Goal: Task Accomplishment & Management: Manage account settings

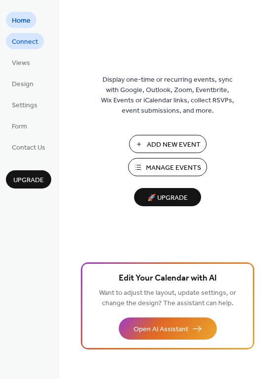
click at [28, 43] on span "Connect" at bounding box center [25, 42] width 26 height 10
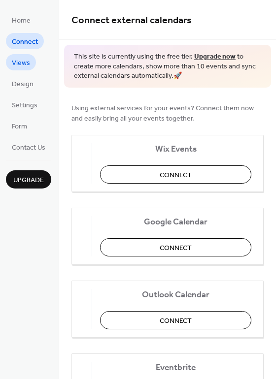
click at [28, 63] on span "Views" at bounding box center [21, 63] width 18 height 10
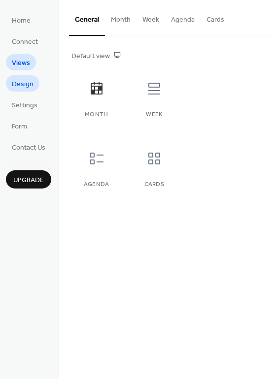
click at [25, 80] on span "Design" at bounding box center [23, 84] width 22 height 10
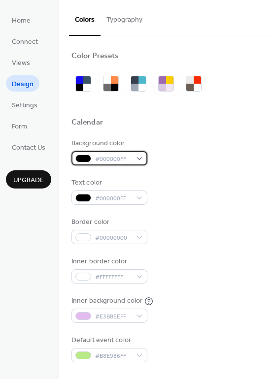
click at [138, 161] on div "#000000FF" at bounding box center [109, 158] width 76 height 14
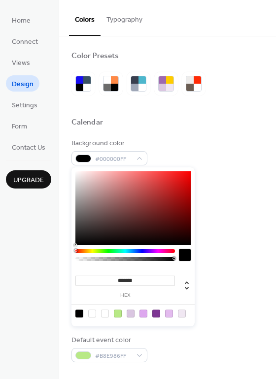
type input "*******"
click at [175, 190] on div at bounding box center [132, 208] width 115 height 74
click at [226, 189] on div "Text color #000000FF" at bounding box center [167, 191] width 192 height 27
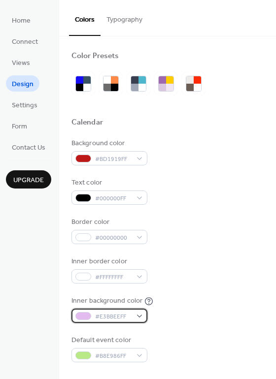
click at [137, 319] on div "#E3BBEEFF" at bounding box center [109, 316] width 76 height 14
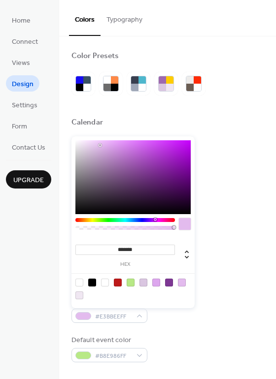
click at [90, 285] on div at bounding box center [92, 283] width 8 height 8
type input "*******"
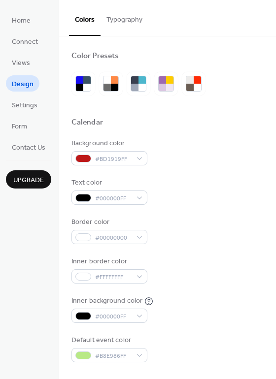
click at [176, 335] on div "Default event color #B8E986FF" at bounding box center [167, 348] width 192 height 27
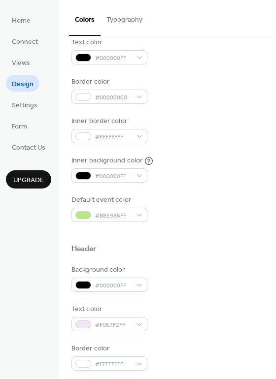
scroll to position [150, 0]
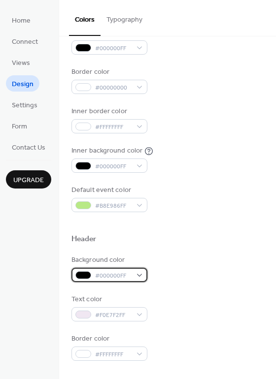
click at [142, 279] on div "#000000FF" at bounding box center [109, 275] width 76 height 14
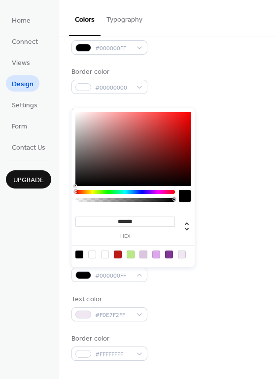
click at [183, 199] on div at bounding box center [185, 196] width 12 height 12
click at [184, 200] on div at bounding box center [185, 196] width 12 height 12
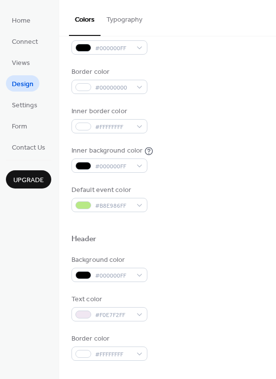
click at [208, 235] on div "Header" at bounding box center [167, 240] width 192 height 13
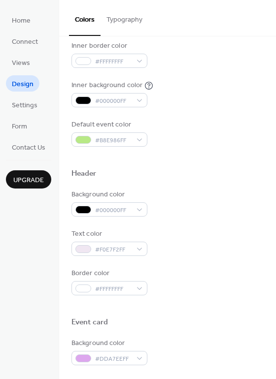
scroll to position [249, 0]
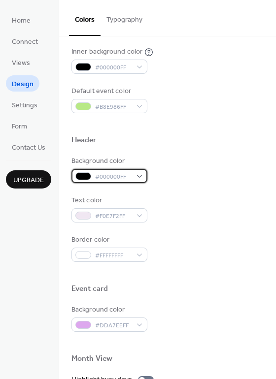
click at [143, 178] on div "#000000FF" at bounding box center [109, 176] width 76 height 14
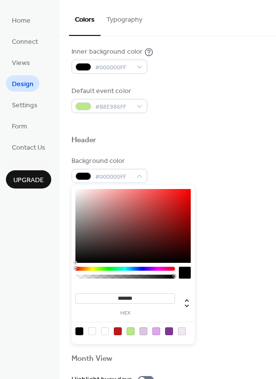
type input "*******"
click at [182, 206] on div at bounding box center [132, 226] width 115 height 74
click at [237, 220] on div "Text color #F0E7F2FF" at bounding box center [167, 208] width 192 height 27
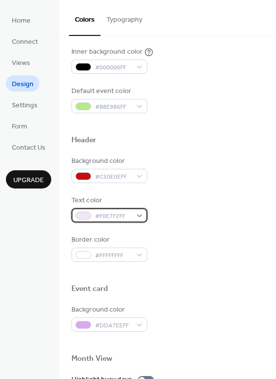
click at [138, 220] on div "#F0E7F2FF" at bounding box center [109, 215] width 76 height 14
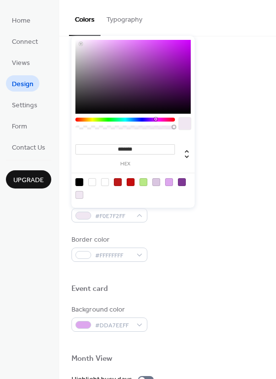
click at [81, 184] on div at bounding box center [79, 182] width 8 height 8
type input "*******"
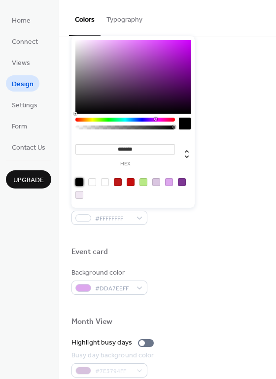
scroll to position [284, 0]
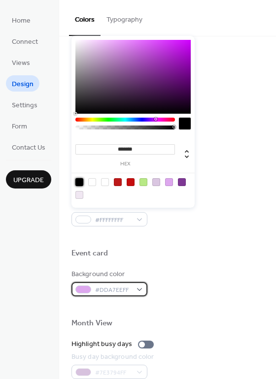
click at [138, 291] on div "#DDA7EEFF" at bounding box center [109, 289] width 76 height 14
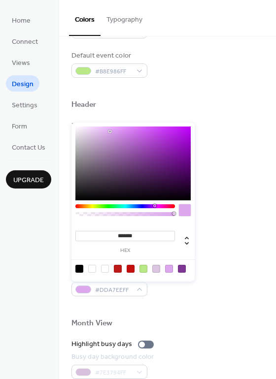
click at [107, 272] on div at bounding box center [105, 269] width 8 height 8
type input "*******"
click at [169, 298] on div at bounding box center [167, 307] width 192 height 22
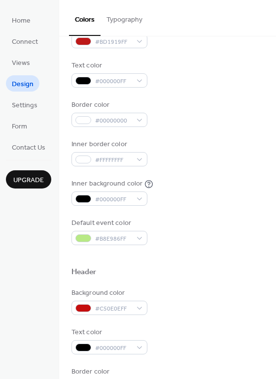
scroll to position [0, 0]
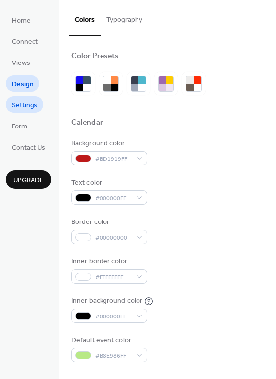
click at [16, 106] on span "Settings" at bounding box center [25, 105] width 26 height 10
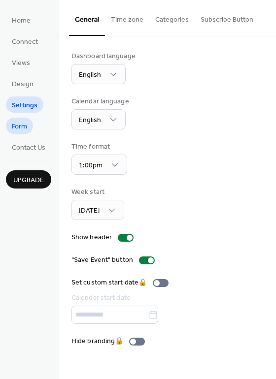
click at [21, 125] on span "Form" at bounding box center [19, 127] width 15 height 10
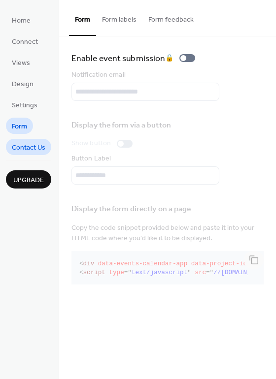
click at [23, 146] on span "Contact Us" at bounding box center [28, 148] width 33 height 10
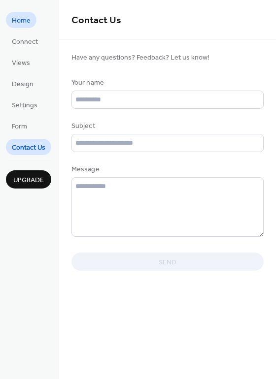
click at [27, 24] on span "Home" at bounding box center [21, 21] width 19 height 10
